Goal: Information Seeking & Learning: Learn about a topic

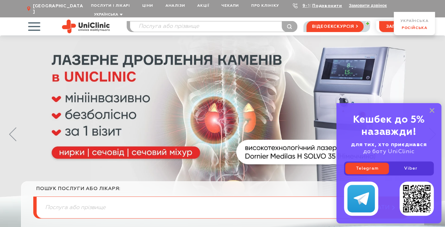
click at [416, 27] on link "Російська" at bounding box center [414, 28] width 26 height 4
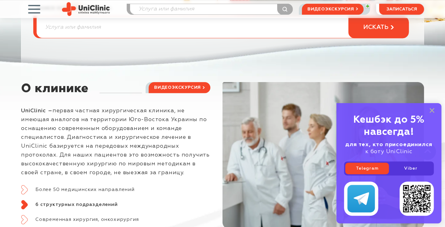
scroll to position [244, 0]
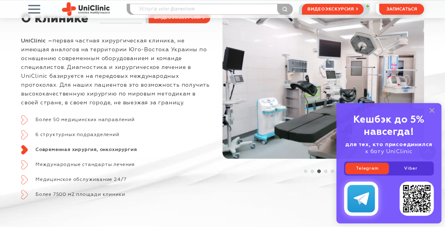
click at [362, 197] on img at bounding box center [361, 198] width 16 height 13
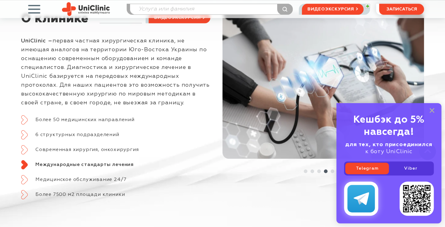
click at [356, 196] on img at bounding box center [361, 198] width 16 height 13
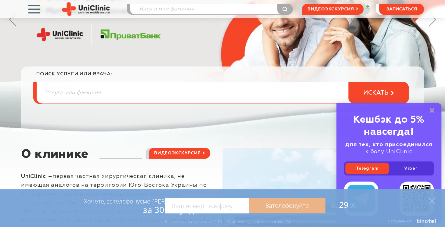
scroll to position [122, 0]
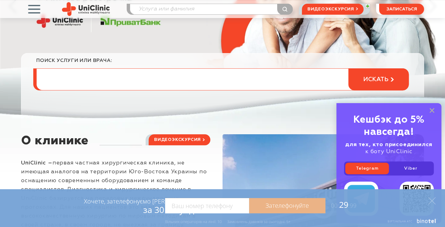
click at [81, 80] on input "search" at bounding box center [223, 79] width 372 height 21
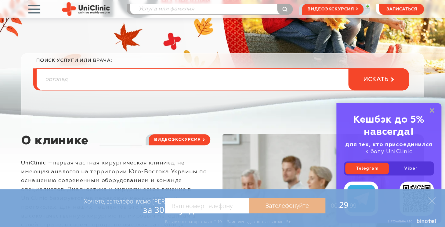
type input "ортопед"
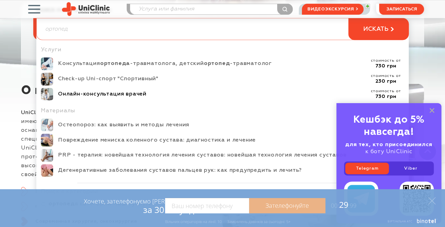
scroll to position [183, 0]
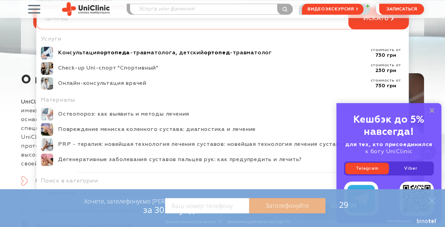
click at [108, 53] on b "ортопеда" at bounding box center [115, 52] width 30 height 5
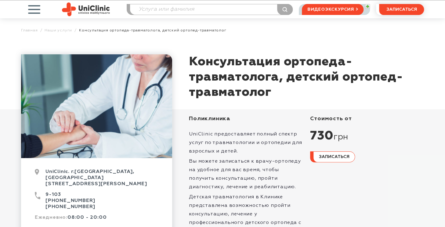
scroll to position [31, 0]
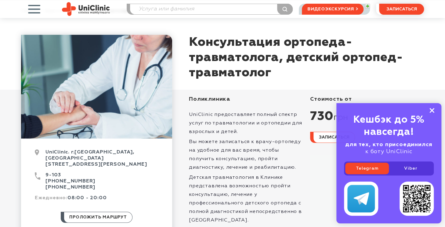
click at [432, 110] on icon at bounding box center [431, 110] width 5 height 5
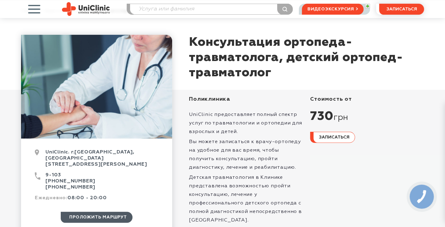
click at [87, 213] on span "проложить маршрут" at bounding box center [98, 217] width 58 height 10
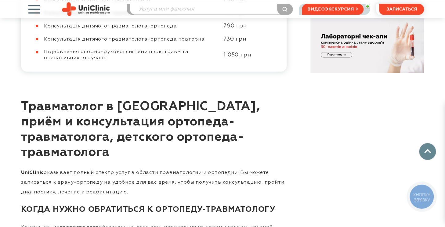
scroll to position [458, 0]
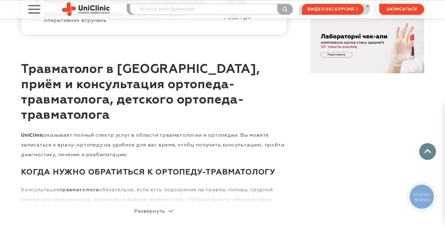
click at [172, 209] on div "Развернуть" at bounding box center [153, 211] width 39 height 5
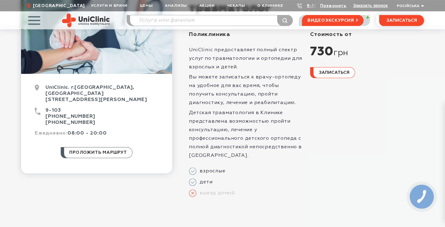
scroll to position [0, 0]
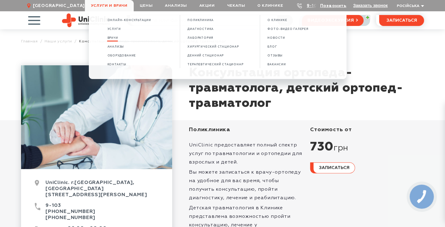
click at [117, 40] on span "Врачи" at bounding box center [112, 37] width 11 height 3
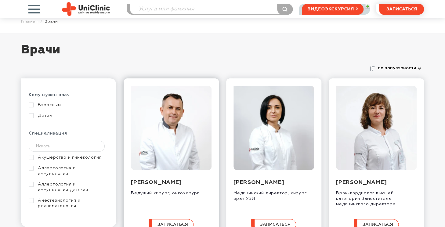
scroll to position [31, 0]
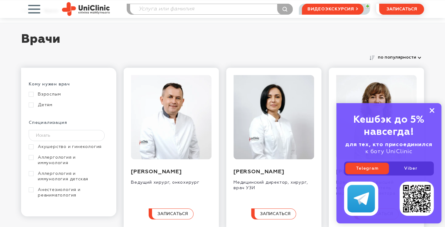
click at [433, 110] on rect at bounding box center [431, 110] width 5 height 5
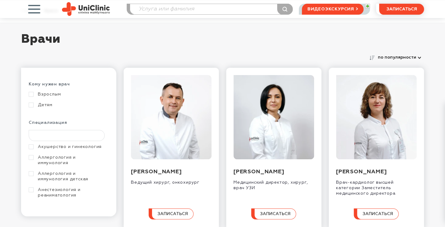
click at [49, 132] on input "text" at bounding box center [67, 135] width 76 height 11
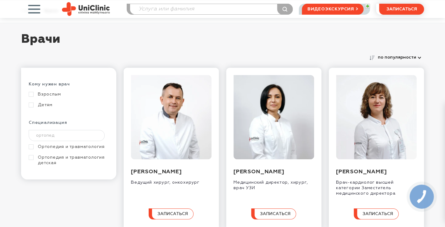
type input "ортопед"
click at [30, 145] on link "Ортопедия и травматология" at bounding box center [68, 146] width 78 height 5
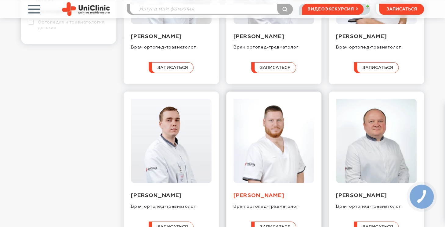
scroll to position [183, 0]
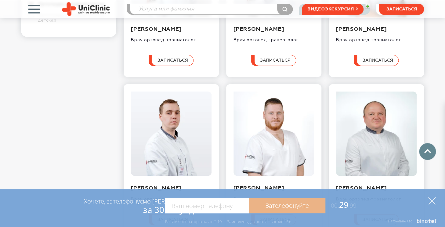
click at [432, 200] on polygon at bounding box center [431, 200] width 7 height 7
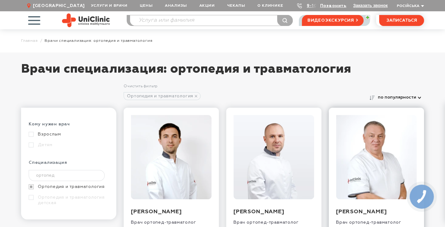
scroll to position [0, 0]
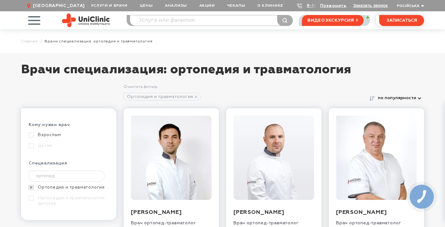
click at [93, 20] on img at bounding box center [86, 20] width 48 height 14
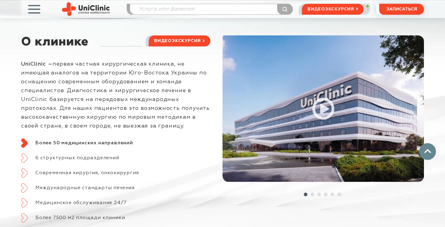
scroll to position [244, 0]
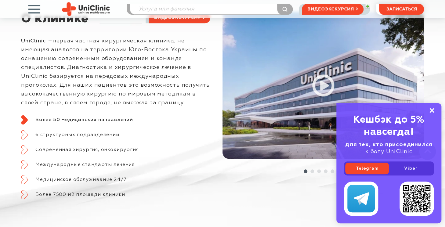
click at [433, 110] on icon at bounding box center [431, 110] width 5 height 5
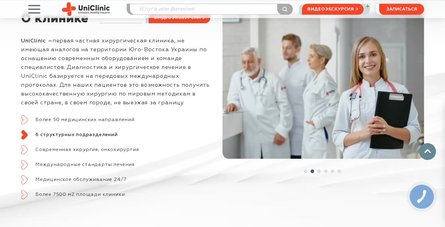
click at [332, 171] on link at bounding box center [332, 171] width 4 height 4
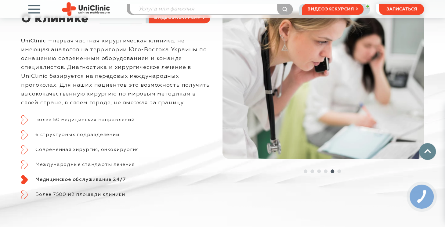
click at [338, 171] on link at bounding box center [339, 171] width 4 height 4
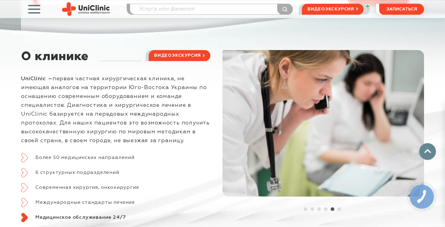
scroll to position [153, 0]
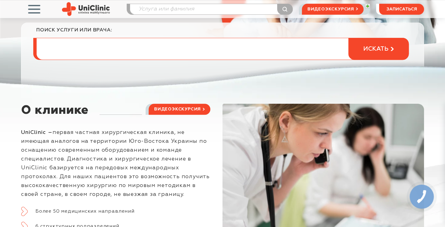
click at [70, 49] on input "search" at bounding box center [223, 48] width 372 height 21
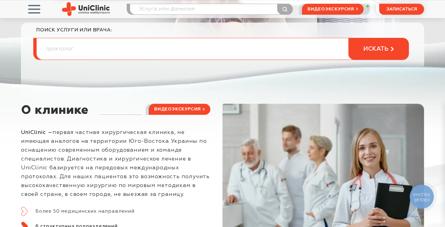
type input "проктолог"
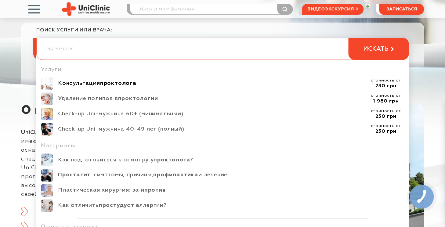
click at [99, 83] on div "Консультация проктолога" at bounding box center [212, 83] width 309 height 7
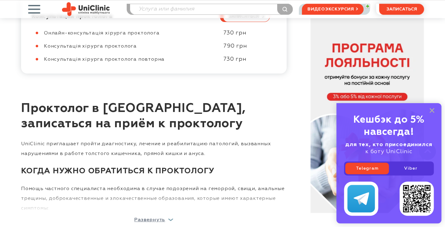
scroll to position [335, 0]
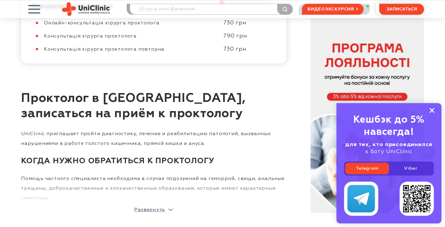
click at [431, 110] on rect at bounding box center [431, 110] width 5 height 5
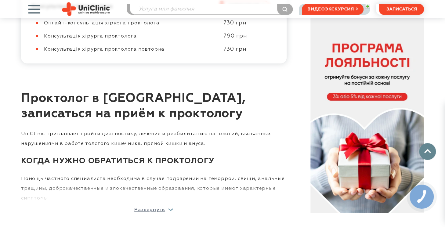
click at [362, 95] on link at bounding box center [366, 115] width 113 height 195
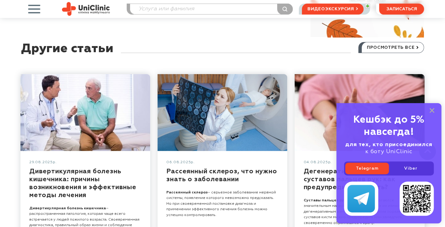
scroll to position [793, 0]
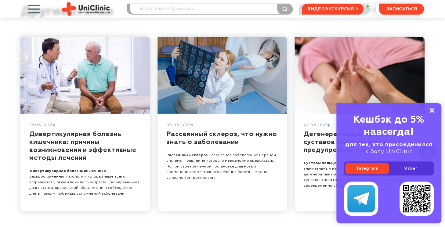
click at [432, 109] on icon at bounding box center [431, 110] width 5 height 5
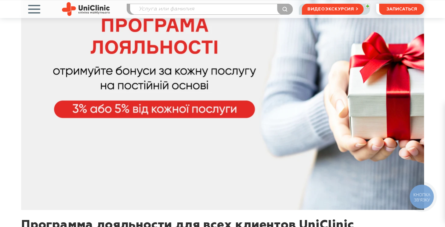
scroll to position [0, 0]
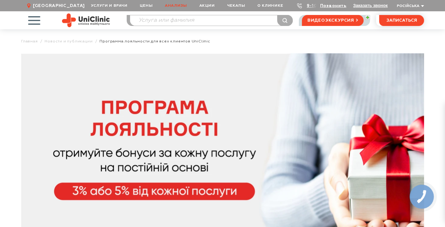
click at [182, 6] on link "Анализы" at bounding box center [176, 5] width 34 height 11
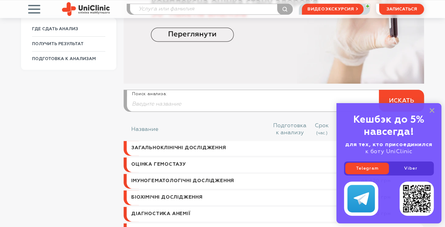
scroll to position [92, 0]
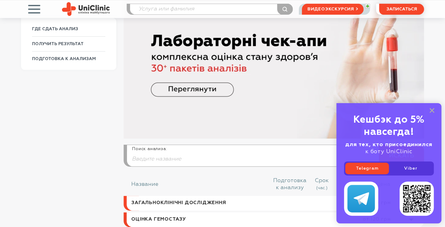
click at [433, 108] on rect at bounding box center [431, 110] width 5 height 5
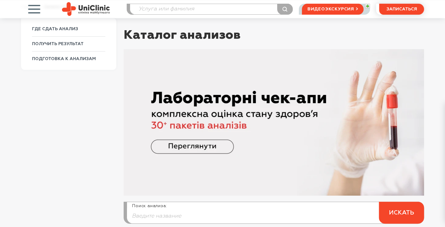
scroll to position [0, 0]
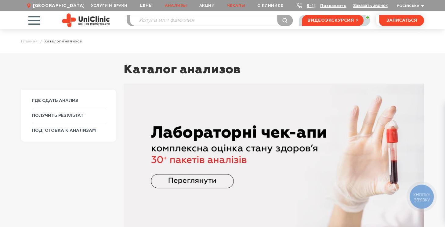
click at [240, 6] on link "Чекапы" at bounding box center [236, 5] width 31 height 11
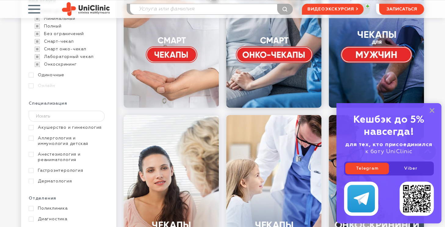
scroll to position [183, 0]
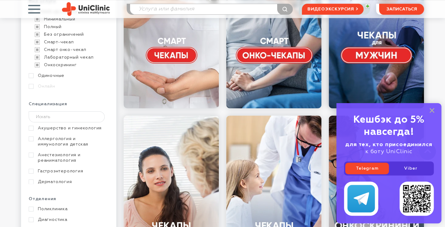
click at [365, 56] on link at bounding box center [376, 16] width 95 height 183
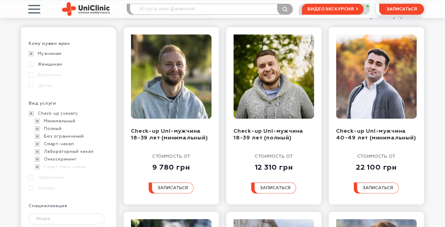
scroll to position [92, 0]
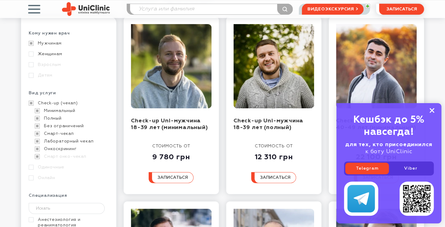
click at [433, 110] on rect at bounding box center [431, 110] width 5 height 5
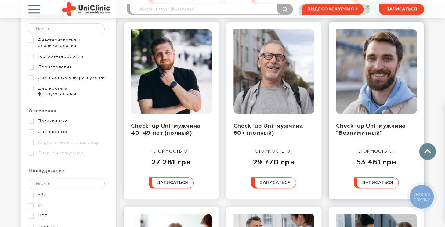
scroll to position [183, 0]
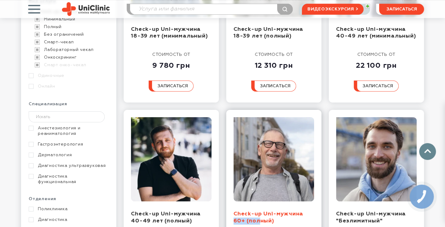
drag, startPoint x: 232, startPoint y: 214, endPoint x: 261, endPoint y: 215, distance: 29.0
click at [261, 215] on div "Check-up Uni-мужчина 60+ (полный) стоимость от 29 770 грн записаться" at bounding box center [273, 198] width 95 height 177
copy link "Check-up"
